Goal: Browse casually

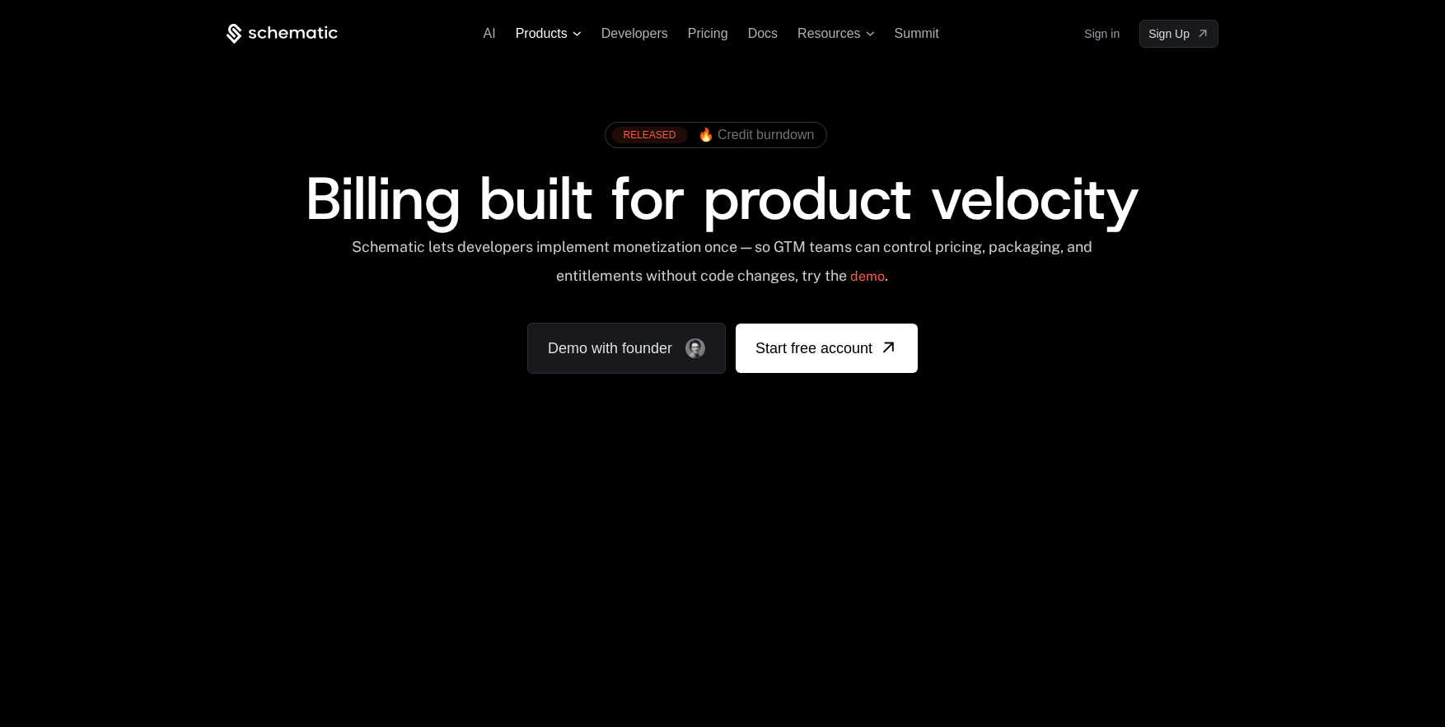
click at [574, 33] on icon at bounding box center [576, 33] width 8 height 4
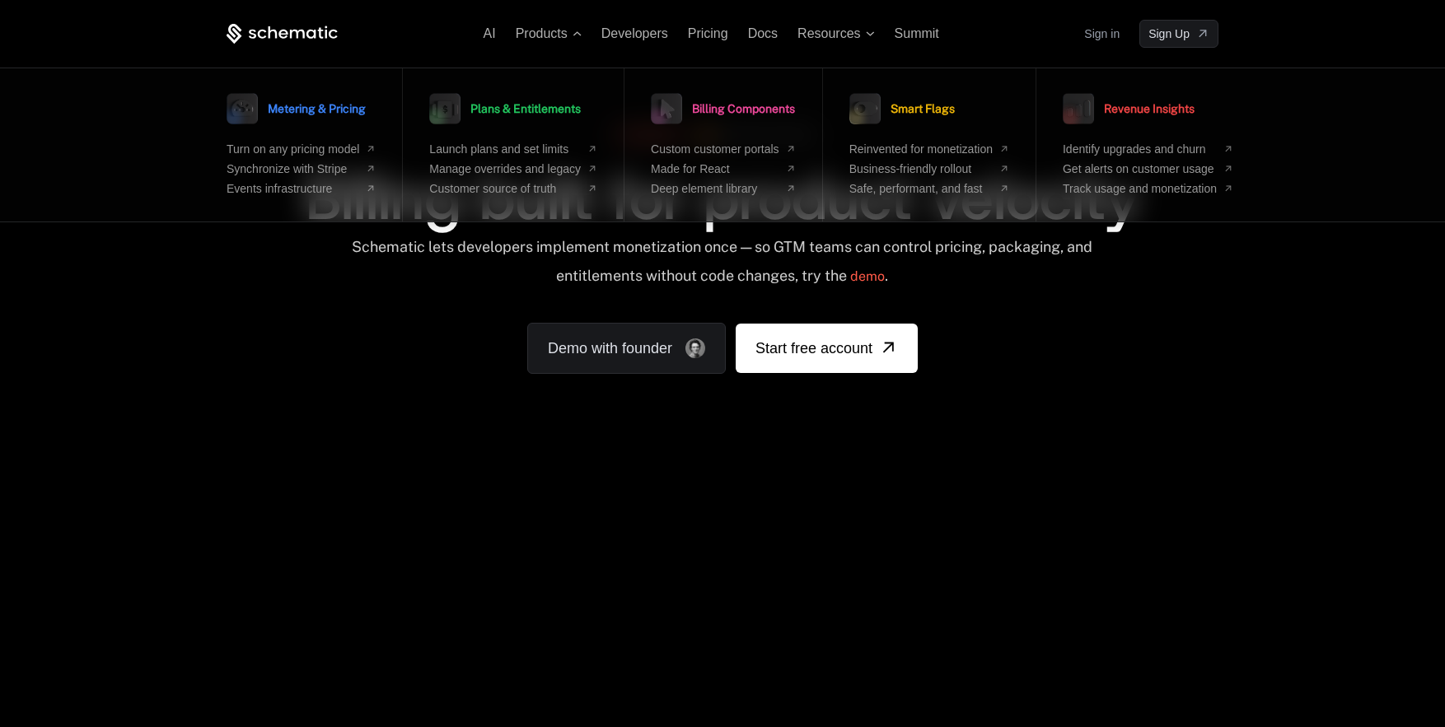
drag, startPoint x: 322, startPoint y: 278, endPoint x: 433, endPoint y: 295, distance: 112.4
click at [368, 286] on div "Schematic lets developers implement monetization once — so GTM teams can contro…" at bounding box center [723, 267] width 992 height 58
click at [1277, 346] on div "AI Products Metering & Pricing Turn on any pricing model Synchronize with Strip…" at bounding box center [722, 246] width 1445 height 493
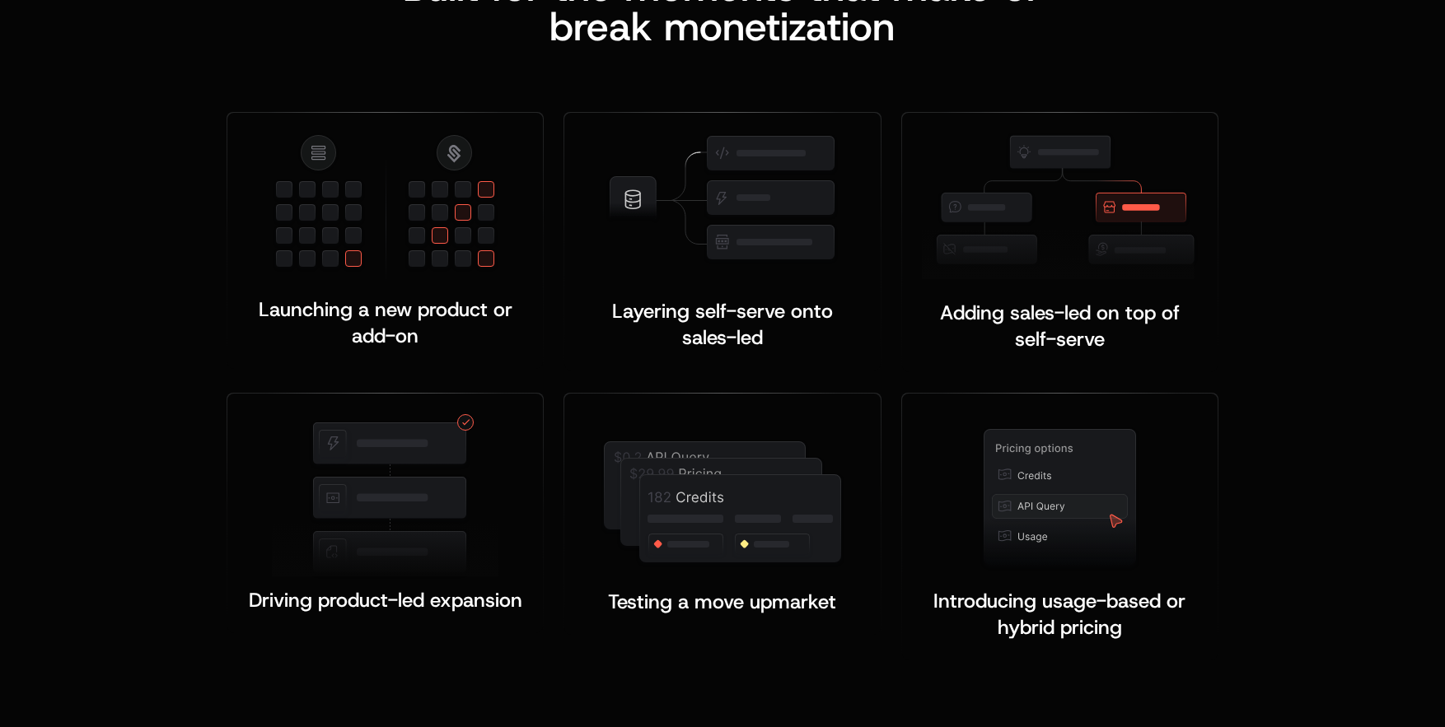
scroll to position [2131, 0]
